Goal: Information Seeking & Learning: Check status

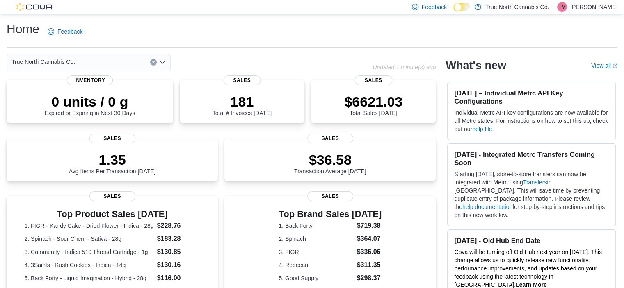
click at [4, 6] on icon at bounding box center [6, 7] width 7 height 7
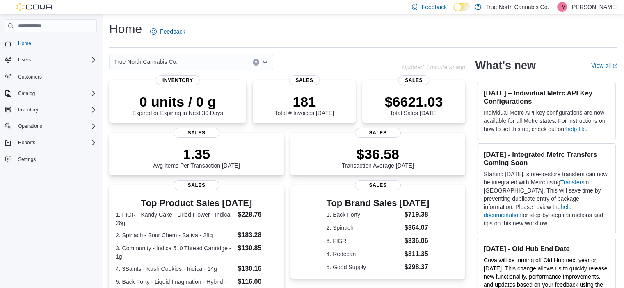
click at [21, 147] on button "Reports" at bounding box center [51, 142] width 98 height 11
click at [28, 142] on span "Reports" at bounding box center [26, 142] width 17 height 7
click at [28, 174] on span "Reports" at bounding box center [23, 177] width 17 height 7
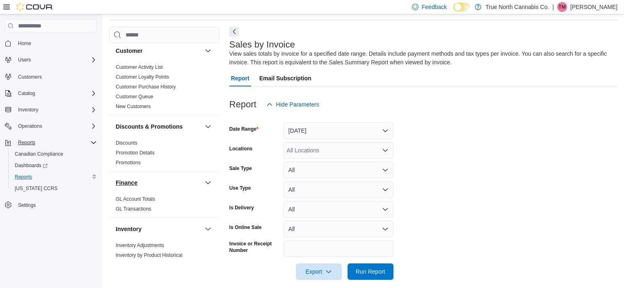
scroll to position [164, 0]
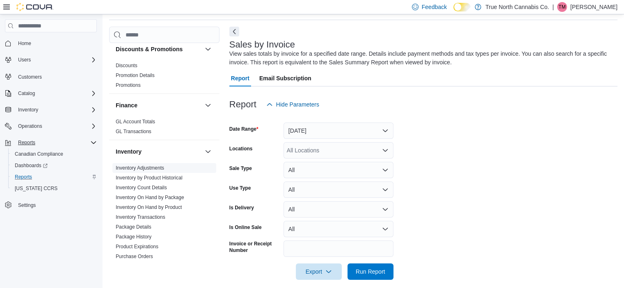
click at [142, 167] on link "Inventory Adjustments" at bounding box center [140, 168] width 48 height 6
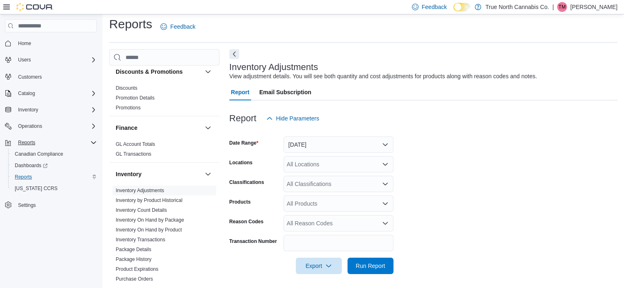
scroll to position [7, 0]
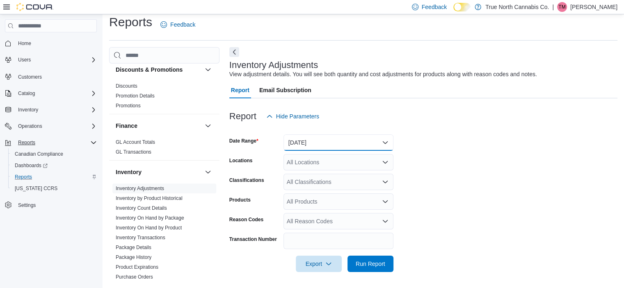
click at [341, 141] on button "[DATE]" at bounding box center [338, 142] width 110 height 16
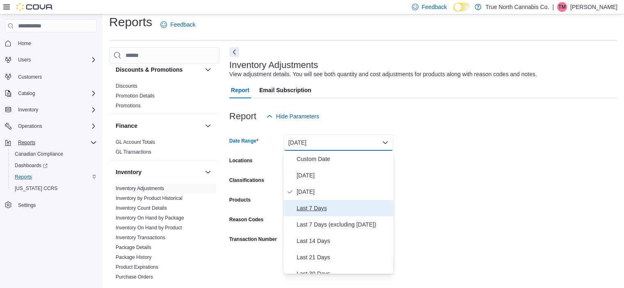
click at [318, 211] on span "Last 7 Days" at bounding box center [342, 208] width 93 height 10
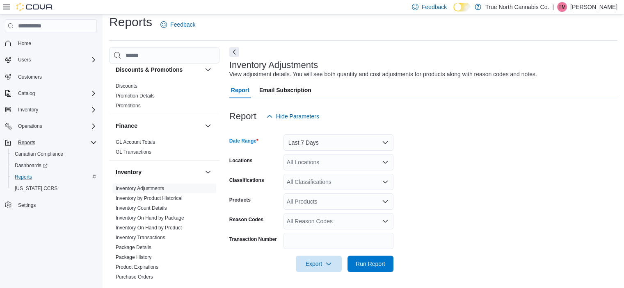
click at [442, 201] on form "Date Range Last 7 Days Locations All Locations Classifications All Classificati…" at bounding box center [423, 199] width 388 height 148
click at [307, 165] on div "All Locations" at bounding box center [338, 162] width 110 height 16
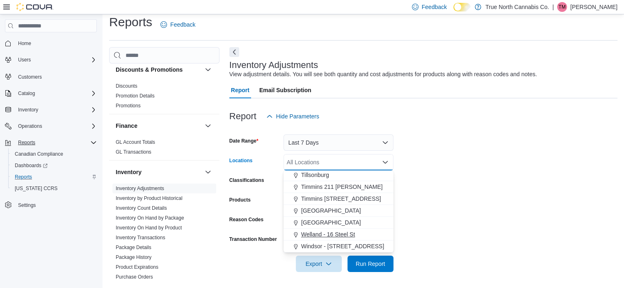
click at [320, 232] on span "Welland - 16 Steel St" at bounding box center [328, 234] width 54 height 8
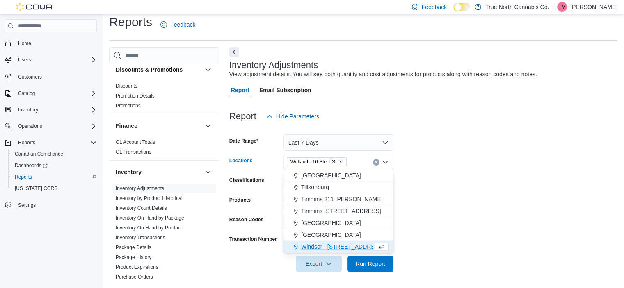
click at [447, 229] on form "Date Range Last 7 Days Locations [GEOGRAPHIC_DATA] - 16 Steel [GEOGRAPHIC_DATA]…" at bounding box center [423, 199] width 388 height 148
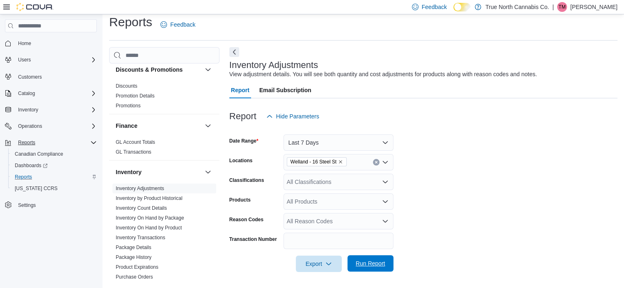
click at [375, 271] on span "Run Report" at bounding box center [370, 263] width 36 height 16
click at [236, 54] on button "Next" at bounding box center [234, 52] width 10 height 10
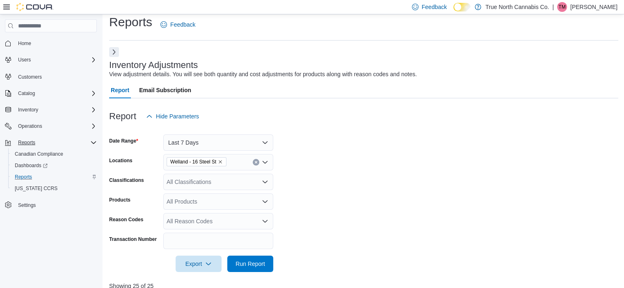
click at [8, 8] on icon at bounding box center [6, 7] width 7 height 7
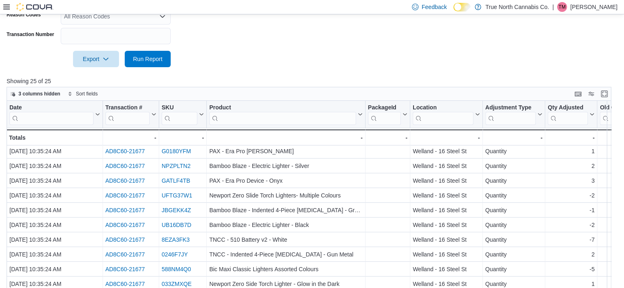
scroll to position [201, 0]
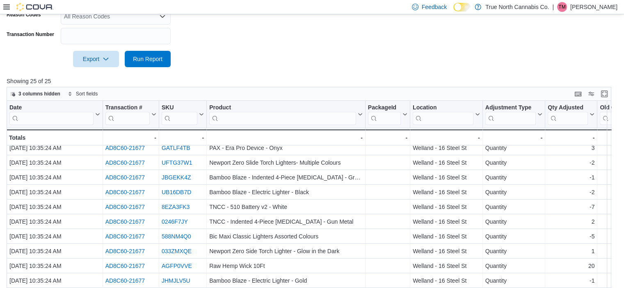
click at [552, 237] on div "Date Click to view column header actions Transaction # Click to view column hea…" at bounding box center [312, 209] width 610 height 217
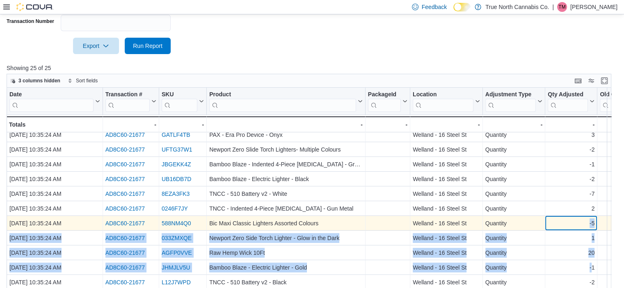
scroll to position [248, 0]
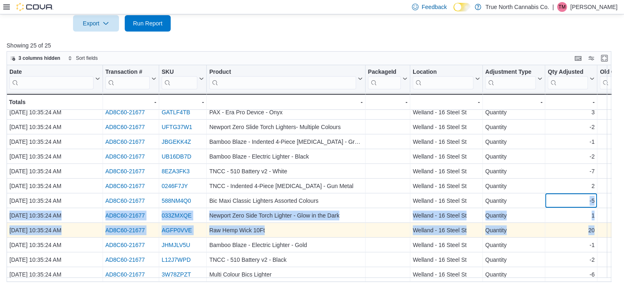
drag, startPoint x: 552, startPoint y: 237, endPoint x: 553, endPoint y: 226, distance: 11.1
click at [551, 227] on div "Date Click to view column header actions Transaction # Click to view column hea…" at bounding box center [415, 75] width 816 height 414
click at [553, 226] on div "20" at bounding box center [570, 230] width 47 height 10
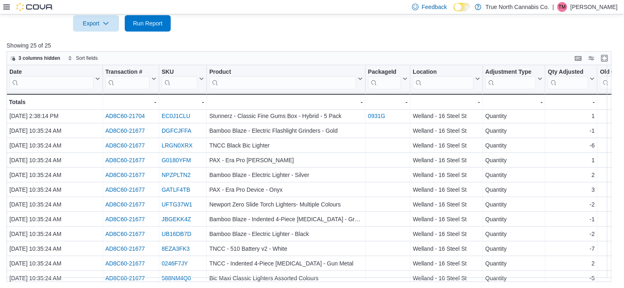
scroll to position [37, 0]
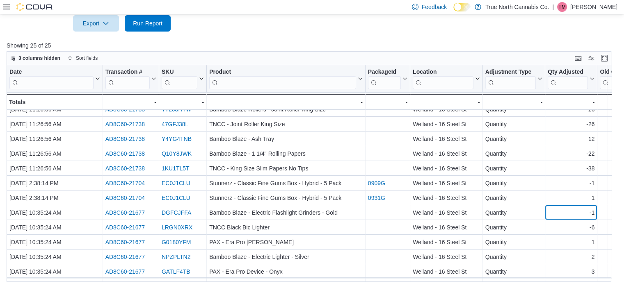
click at [556, 209] on div "-1" at bounding box center [570, 213] width 47 height 10
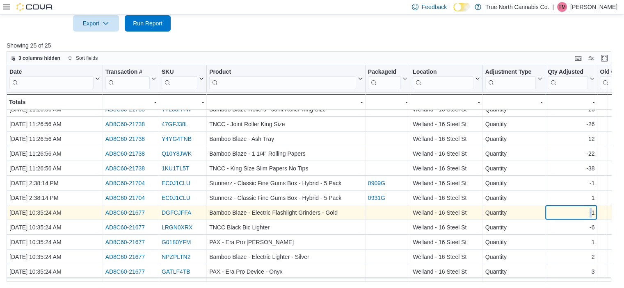
click at [556, 209] on div "-1" at bounding box center [570, 213] width 47 height 10
click at [554, 211] on div "-1" at bounding box center [570, 213] width 47 height 10
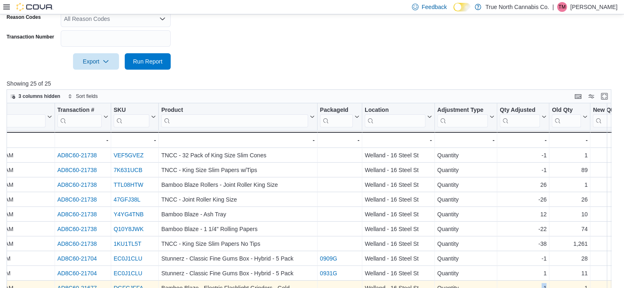
scroll to position [166, 0]
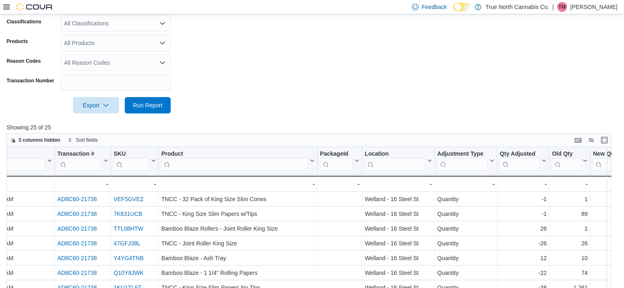
click at [394, 62] on form "Date Range Last 7 Days Locations Welland - 16 Steel St Classifications All Clas…" at bounding box center [312, 40] width 610 height 148
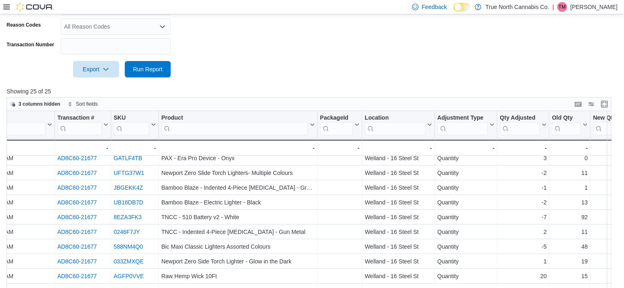
scroll to position [248, 0]
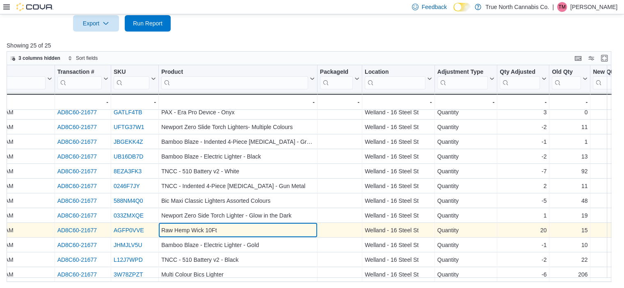
click at [227, 226] on div "Raw Hemp Wick 10Ft" at bounding box center [237, 230] width 153 height 10
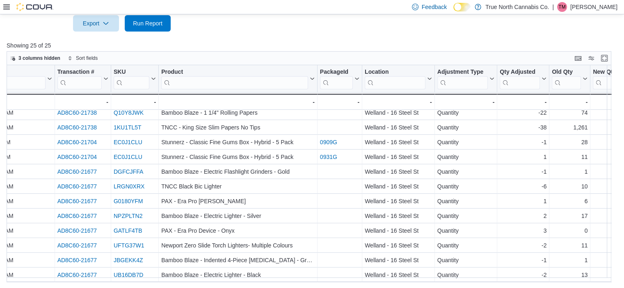
scroll to position [37, 48]
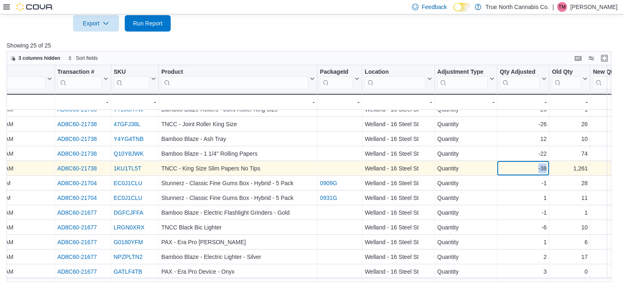
drag, startPoint x: 520, startPoint y: 168, endPoint x: 546, endPoint y: 169, distance: 26.7
click at [546, 169] on div "-38 - Qty Adjusted, column 8, row 7" at bounding box center [523, 168] width 52 height 15
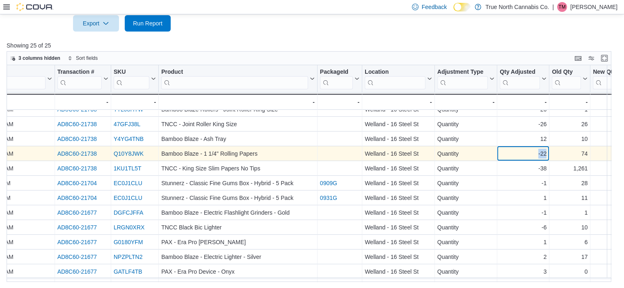
drag, startPoint x: 531, startPoint y: 154, endPoint x: 548, endPoint y: 156, distance: 16.6
click at [548, 156] on div "-22 - Qty Adjusted, column 8, row 6" at bounding box center [523, 153] width 52 height 15
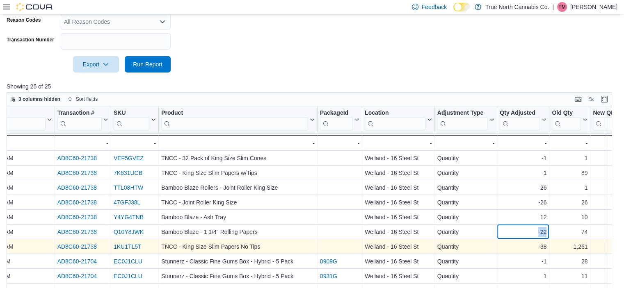
scroll to position [41, 48]
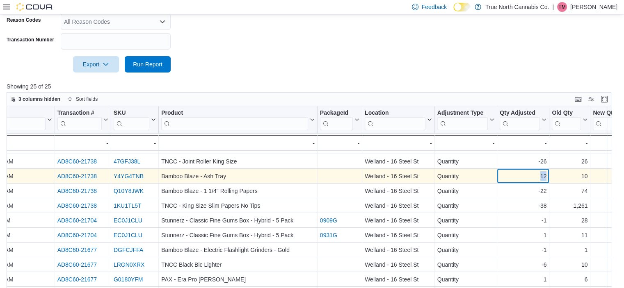
drag, startPoint x: 533, startPoint y: 176, endPoint x: 548, endPoint y: 179, distance: 15.4
click at [548, 179] on div "12 - Qty Adjusted, column 8, row 5" at bounding box center [523, 176] width 52 height 15
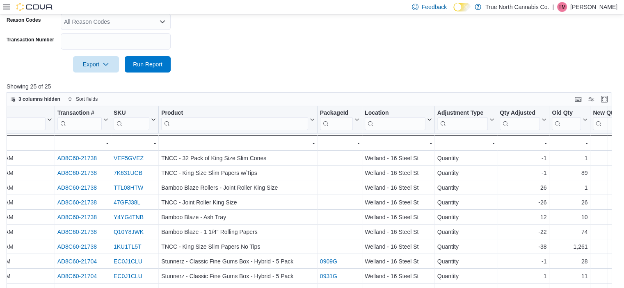
scroll to position [248, 0]
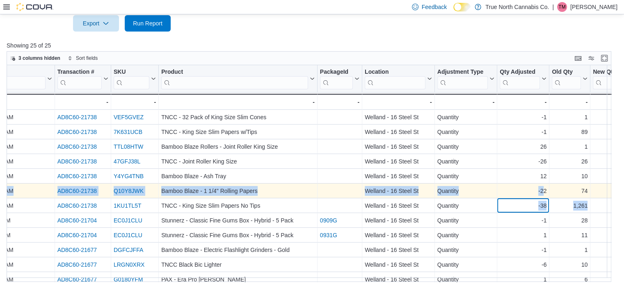
drag, startPoint x: 539, startPoint y: 202, endPoint x: 543, endPoint y: 195, distance: 8.2
click at [543, 195] on div "Date Click to view column header actions Transaction # Click to view column hea…" at bounding box center [377, 272] width 836 height 414
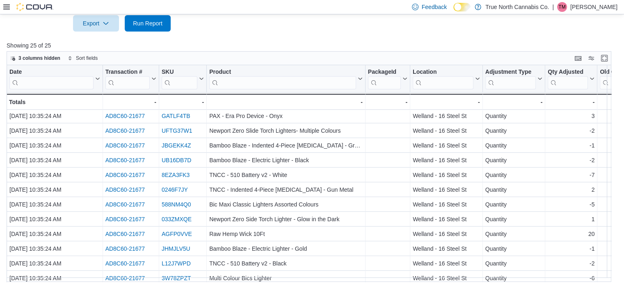
scroll to position [201, 0]
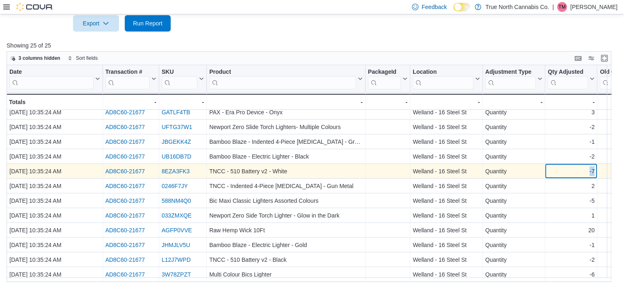
drag, startPoint x: 581, startPoint y: 167, endPoint x: 599, endPoint y: 167, distance: 18.0
click at [599, 167] on div "[DATE] 10:35:24 AM - Date, column 1, row 18 AD8C60-21677 - Transaction Url, col…" at bounding box center [505, 171] width 996 height 15
click at [572, 167] on div "-7" at bounding box center [570, 171] width 47 height 10
click at [592, 167] on div "-7" at bounding box center [570, 171] width 47 height 10
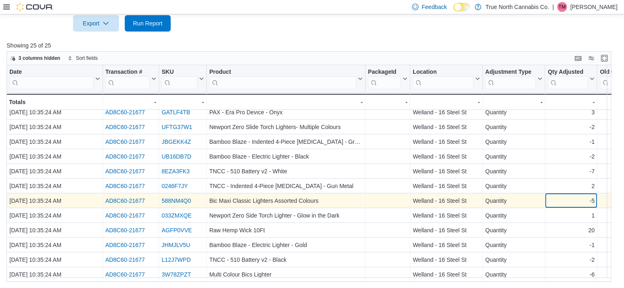
click at [572, 196] on div "-5" at bounding box center [570, 201] width 47 height 10
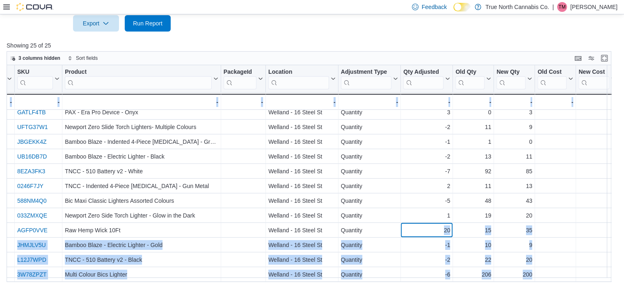
drag, startPoint x: 578, startPoint y: 226, endPoint x: 610, endPoint y: 224, distance: 32.4
click at [610, 224] on div "Date Click to view column header actions Transaction # Click to view column hea…" at bounding box center [312, 173] width 610 height 217
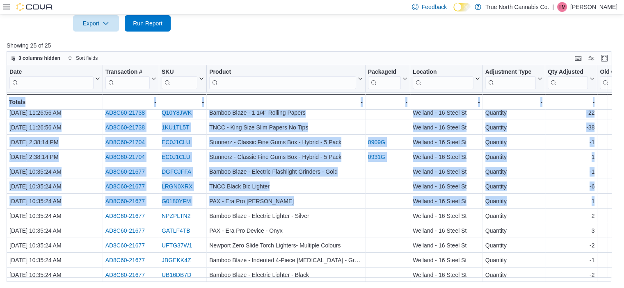
scroll to position [0, 0]
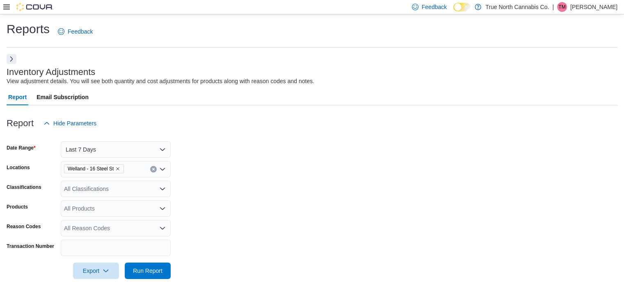
click at [365, 98] on div "Report Email Subscription" at bounding box center [312, 97] width 610 height 16
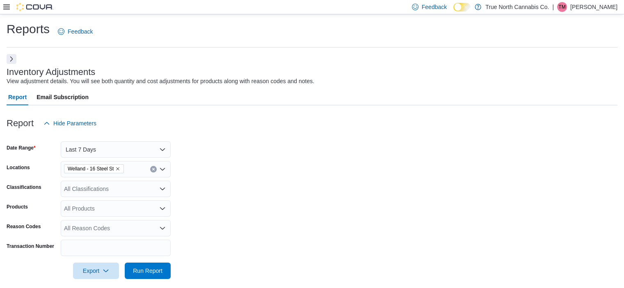
click at [387, 75] on div "Inventory Adjustments View adjustment details. You will see both quantity and c…" at bounding box center [310, 76] width 606 height 18
click at [276, 139] on div at bounding box center [312, 137] width 610 height 10
click at [119, 170] on icon "Remove Welland - 16 Steel St from selection in this group" at bounding box center [117, 168] width 5 height 5
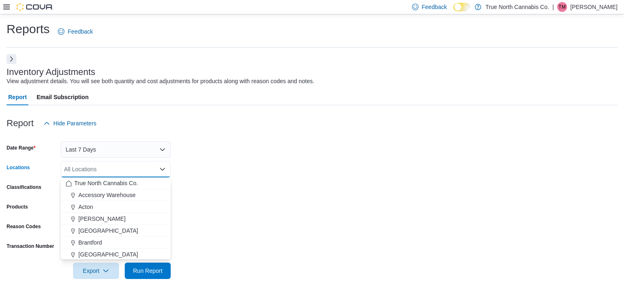
click at [122, 170] on div "All Locations Combo box. Selected. Combo box input. All Locations. Type some te…" at bounding box center [116, 169] width 110 height 16
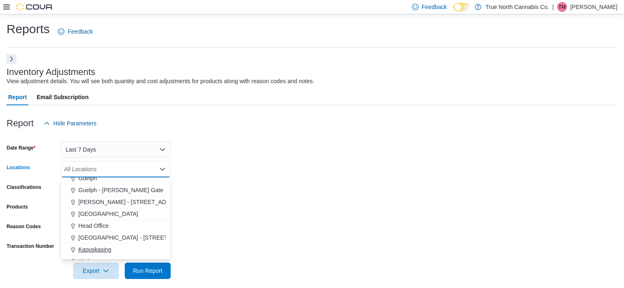
scroll to position [205, 0]
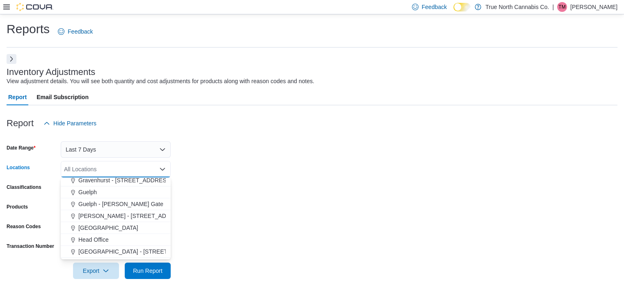
click at [107, 218] on span "[PERSON_NAME] - [STREET_ADDRESS]" at bounding box center [132, 216] width 109 height 8
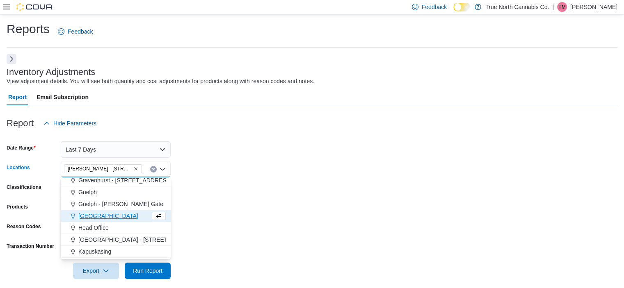
click at [249, 224] on form "Date Range Last 7 Days Locations [GEOGRAPHIC_DATA] - [STREET_ADDRESS] Selected.…" at bounding box center [312, 206] width 610 height 148
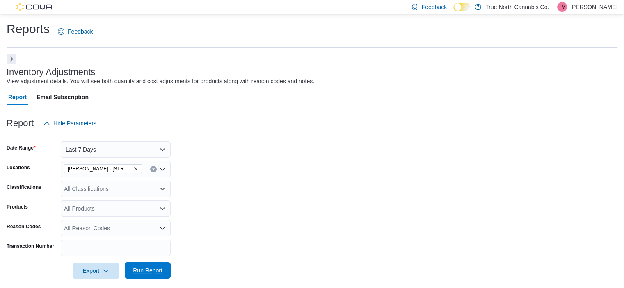
click at [156, 271] on span "Run Report" at bounding box center [148, 270] width 30 height 8
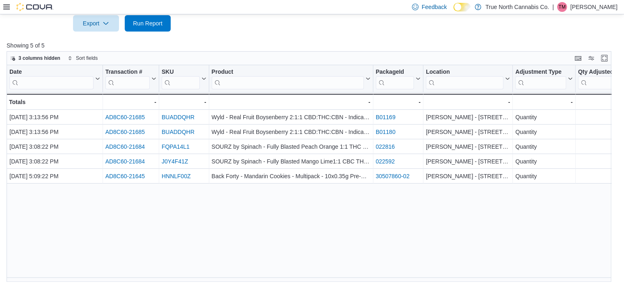
click at [303, 277] on div "Date Click to view column header actions Transaction # Click to view column hea…" at bounding box center [312, 173] width 610 height 217
